Goal: Navigation & Orientation: Find specific page/section

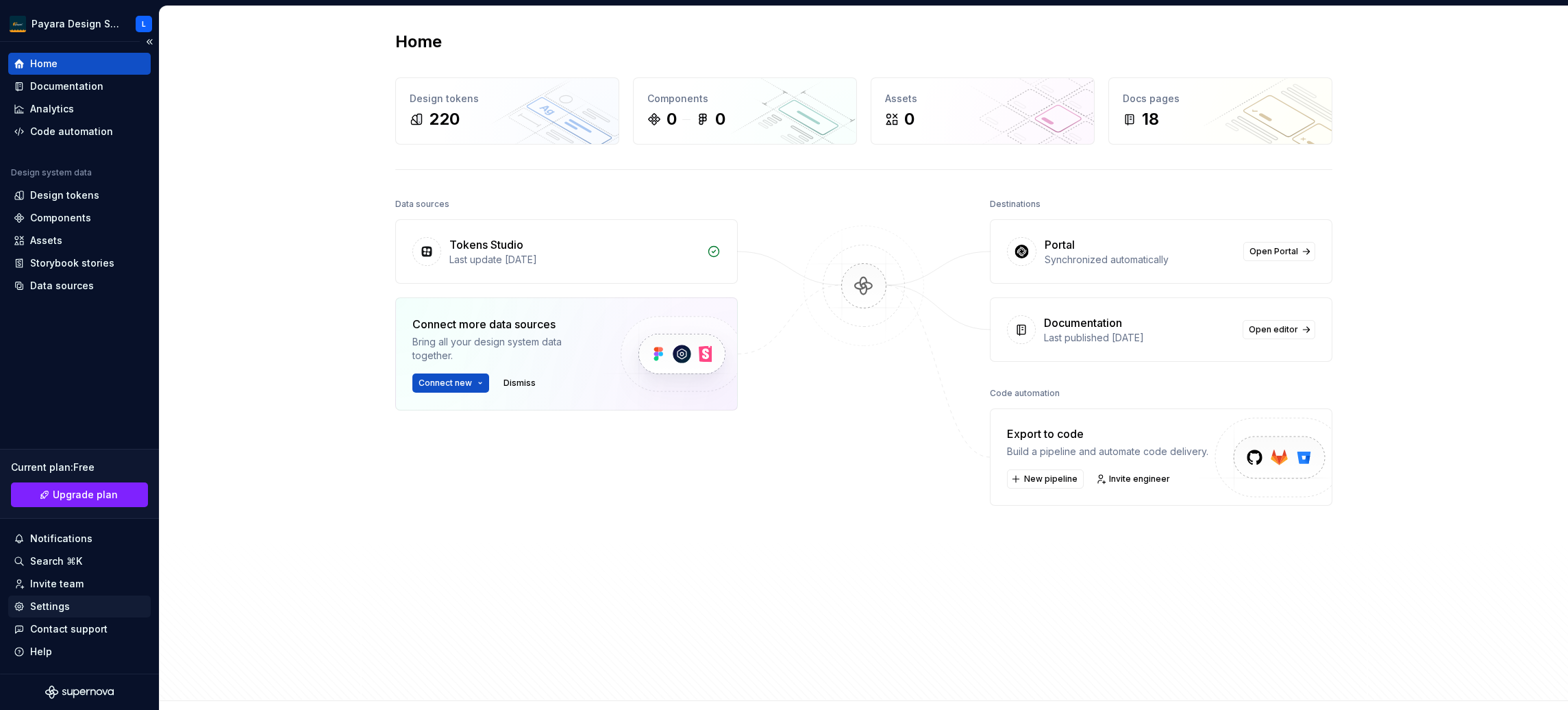
click at [59, 603] on div "Settings" at bounding box center [50, 606] width 40 height 14
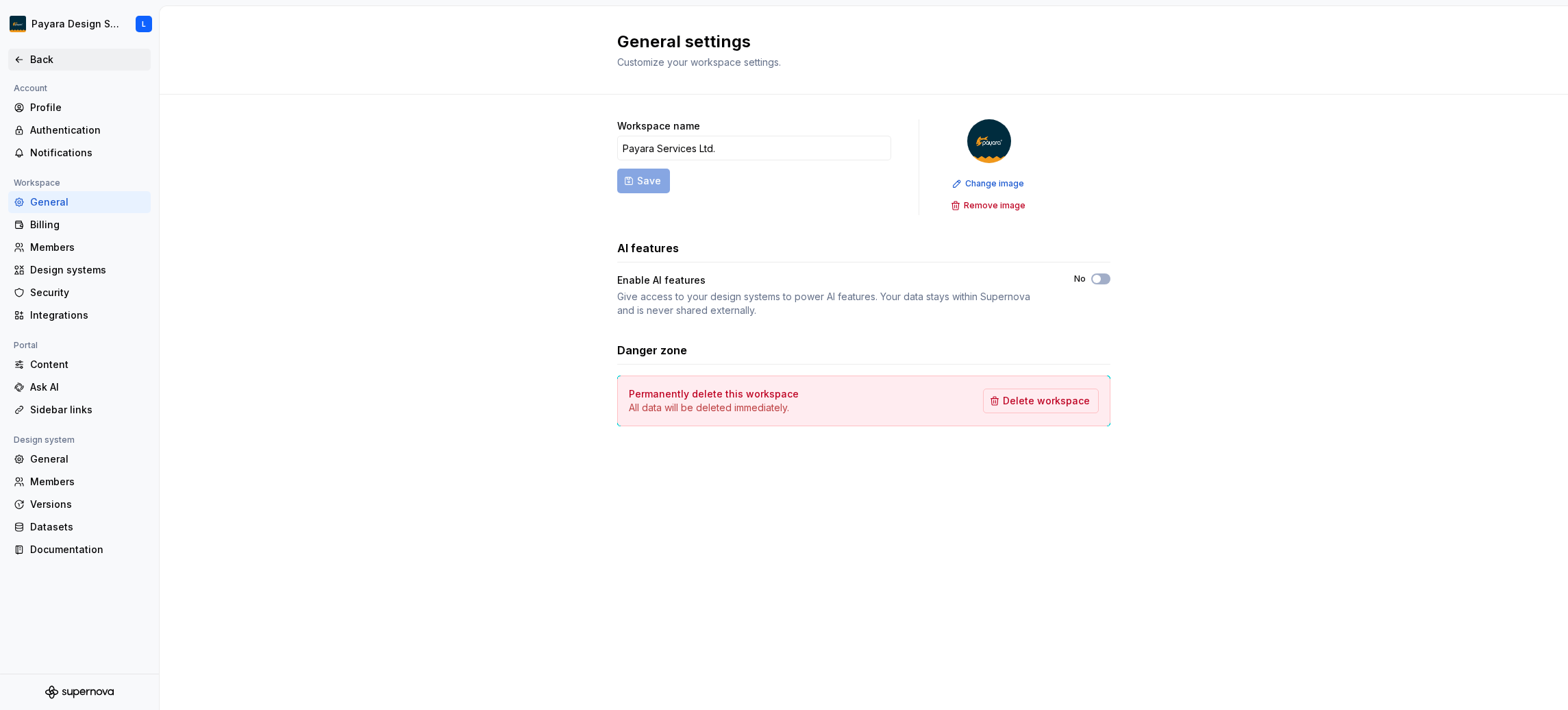
click at [59, 60] on div "Back" at bounding box center [87, 59] width 115 height 14
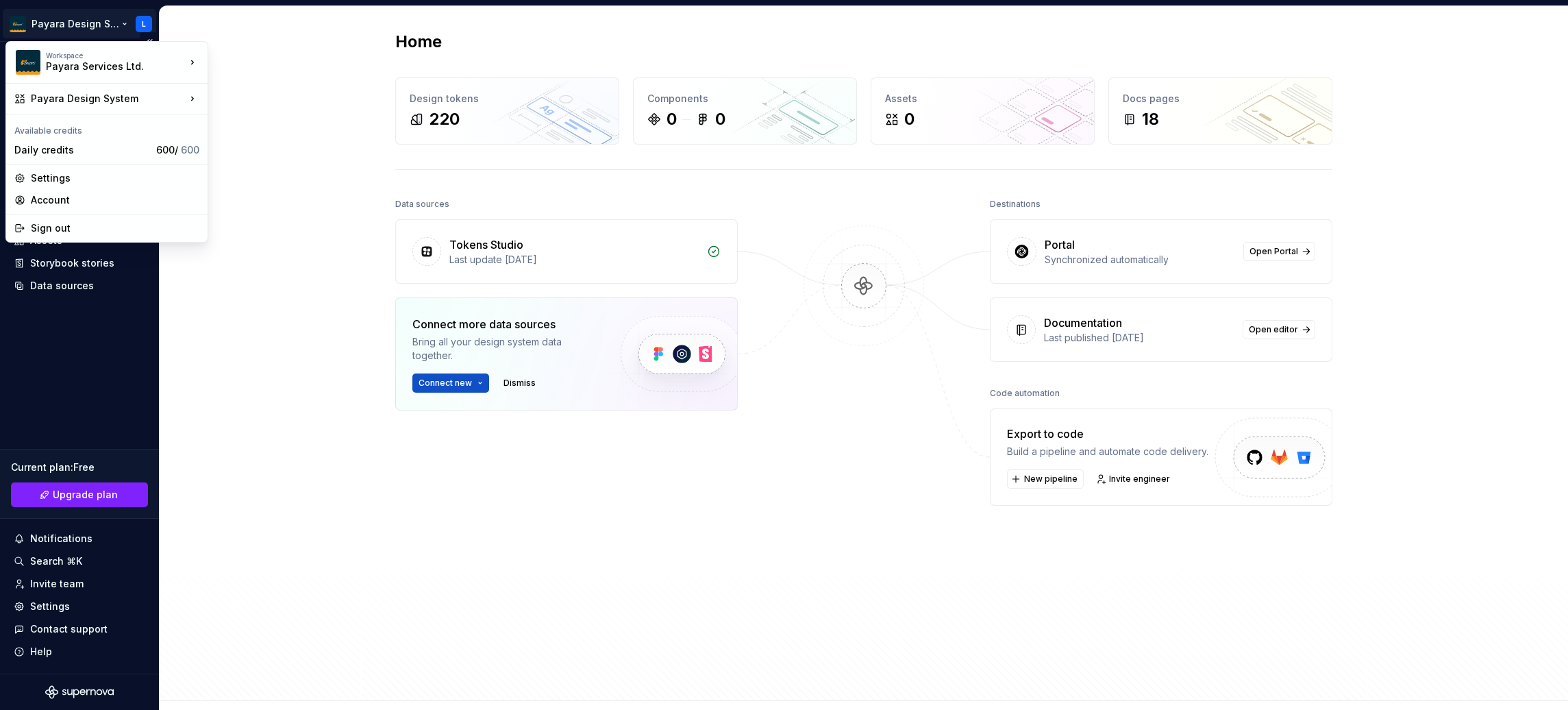
click at [108, 32] on html "Payara Design System L Home Documentation Analytics Code automation Design syst…" at bounding box center [784, 355] width 1568 height 710
click at [230, 56] on div "Payara Services Ltd" at bounding box center [270, 59] width 125 height 22
